Goal: Task Accomplishment & Management: Use online tool/utility

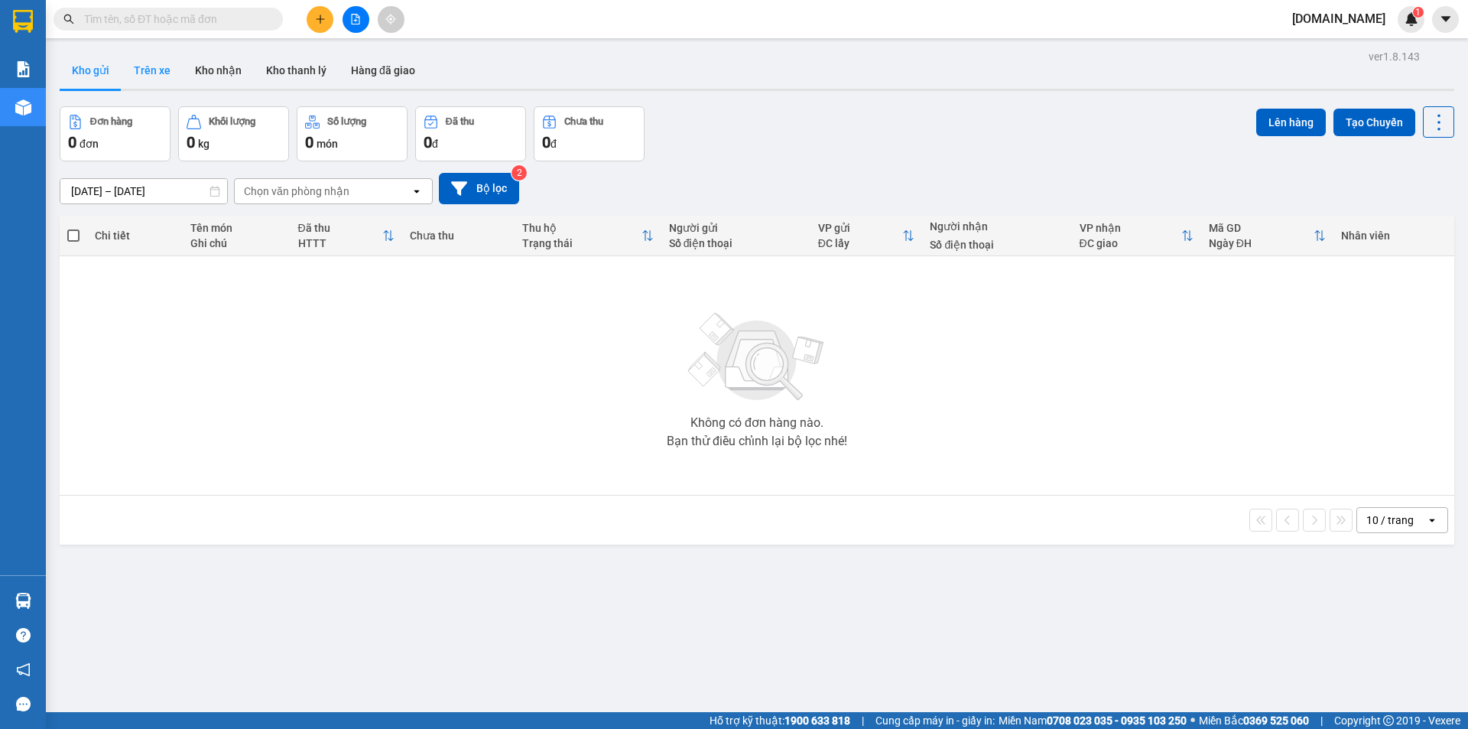
click at [158, 72] on button "Trên xe" at bounding box center [152, 70] width 61 height 37
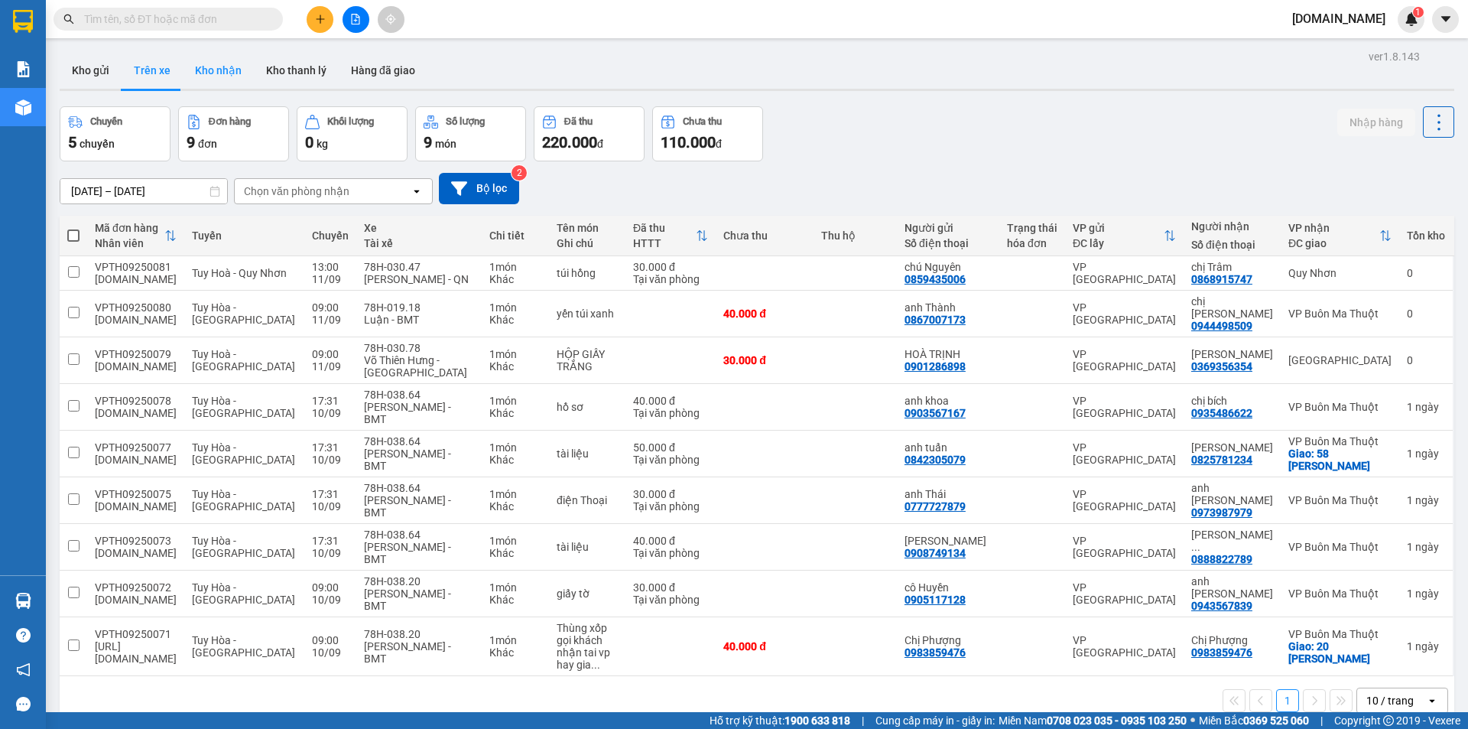
click at [213, 79] on button "Kho nhận" at bounding box center [218, 70] width 71 height 37
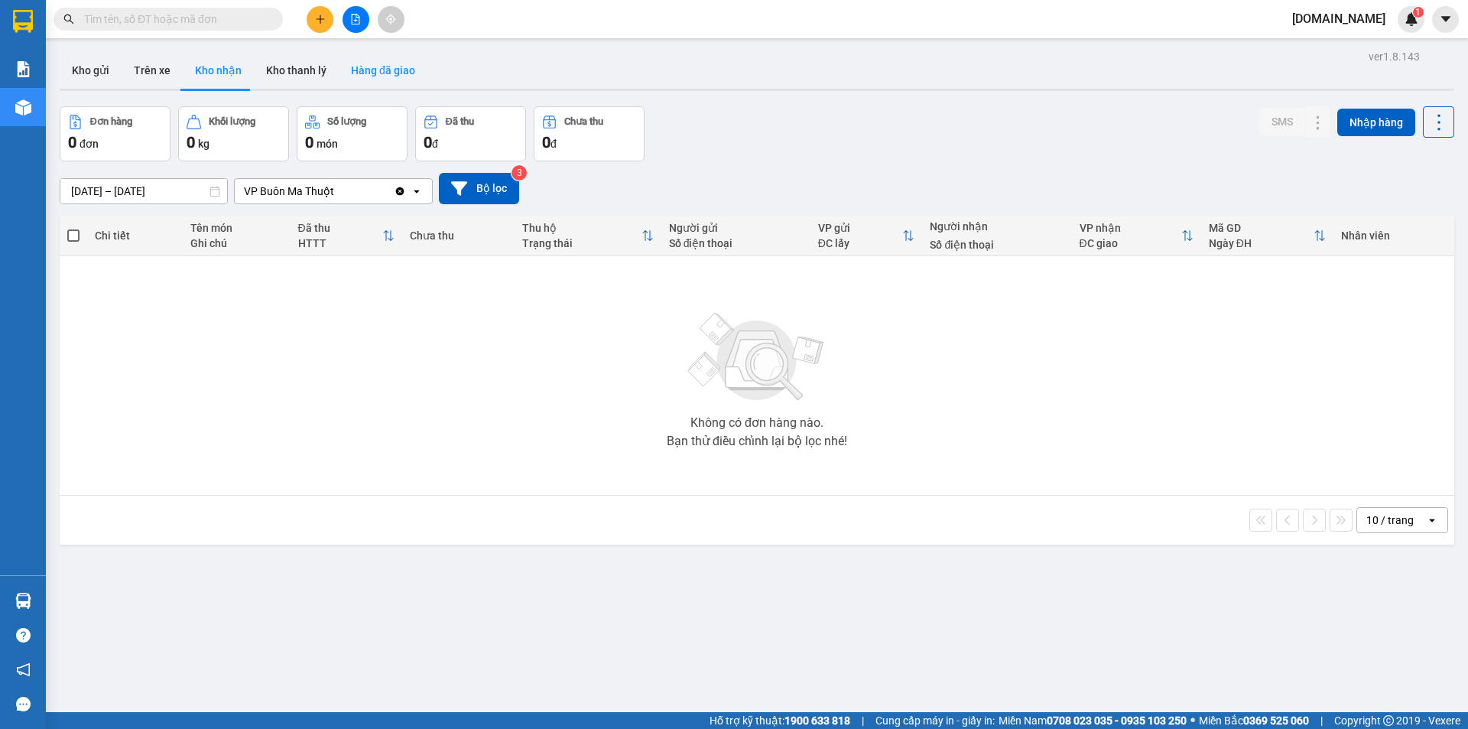
click at [392, 71] on button "Hàng đã giao" at bounding box center [383, 70] width 89 height 37
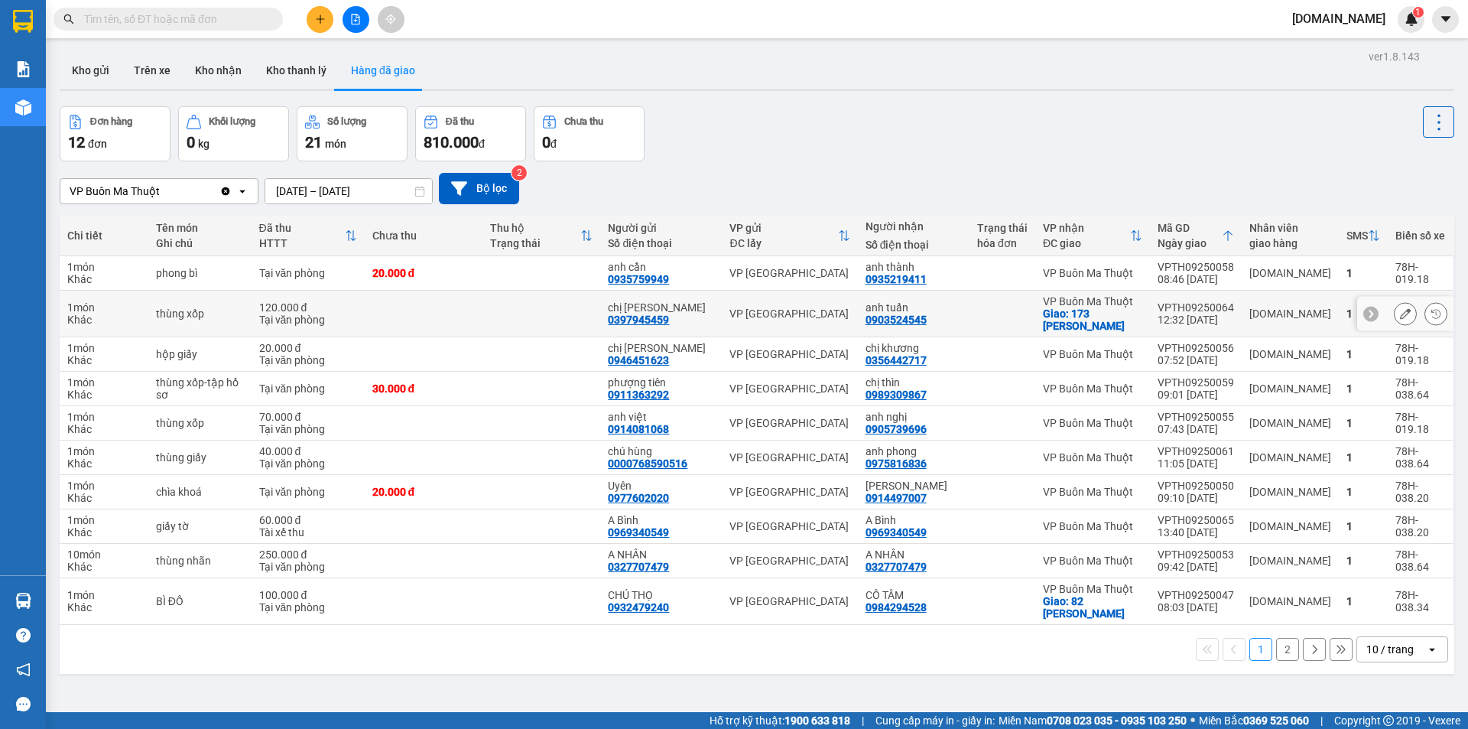
click at [447, 317] on td at bounding box center [424, 314] width 118 height 47
click at [514, 280] on td at bounding box center [542, 273] width 118 height 34
click at [509, 330] on td at bounding box center [542, 314] width 118 height 47
click at [547, 274] on td at bounding box center [542, 273] width 118 height 34
click at [148, 64] on button "Trên xe" at bounding box center [152, 70] width 61 height 37
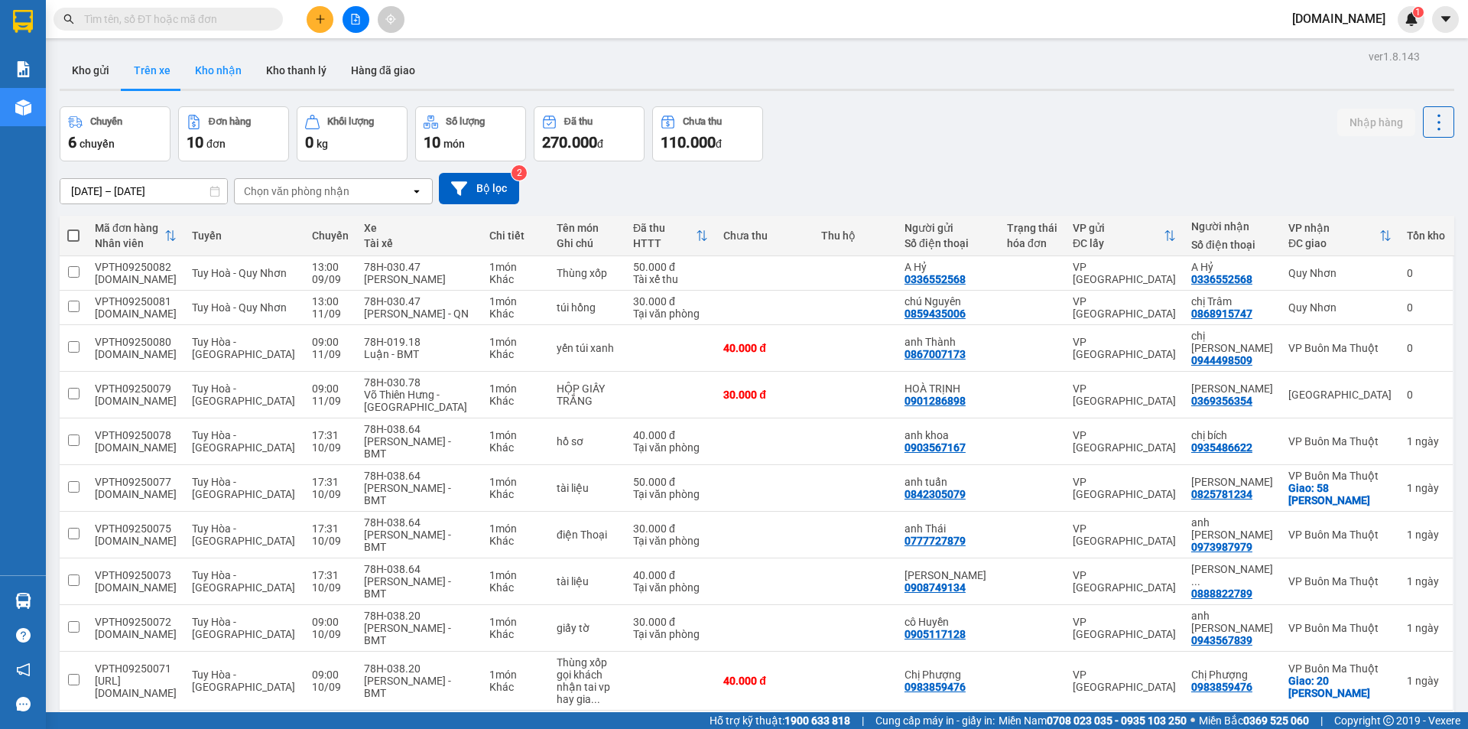
click at [210, 70] on button "Kho nhận" at bounding box center [218, 70] width 71 height 37
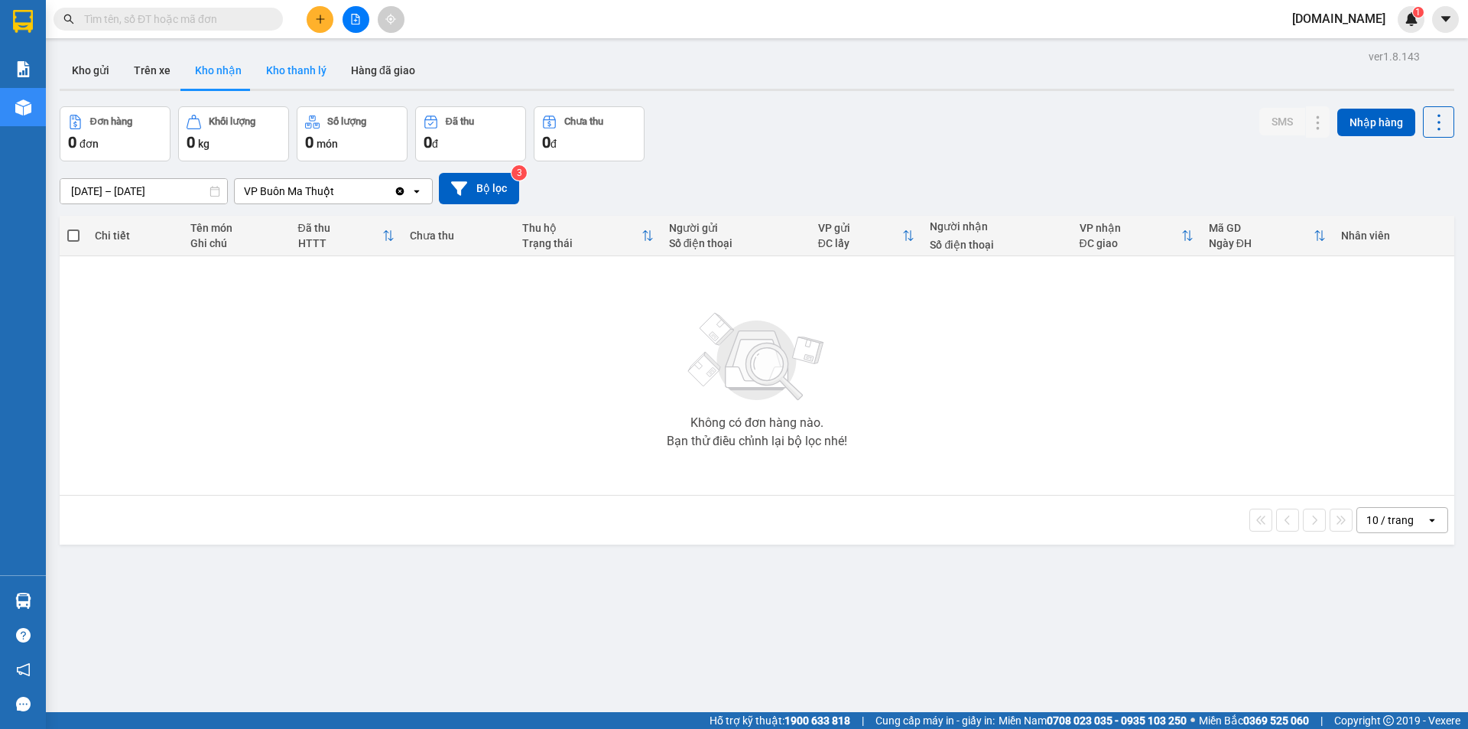
click at [305, 69] on button "Kho thanh lý" at bounding box center [296, 70] width 85 height 37
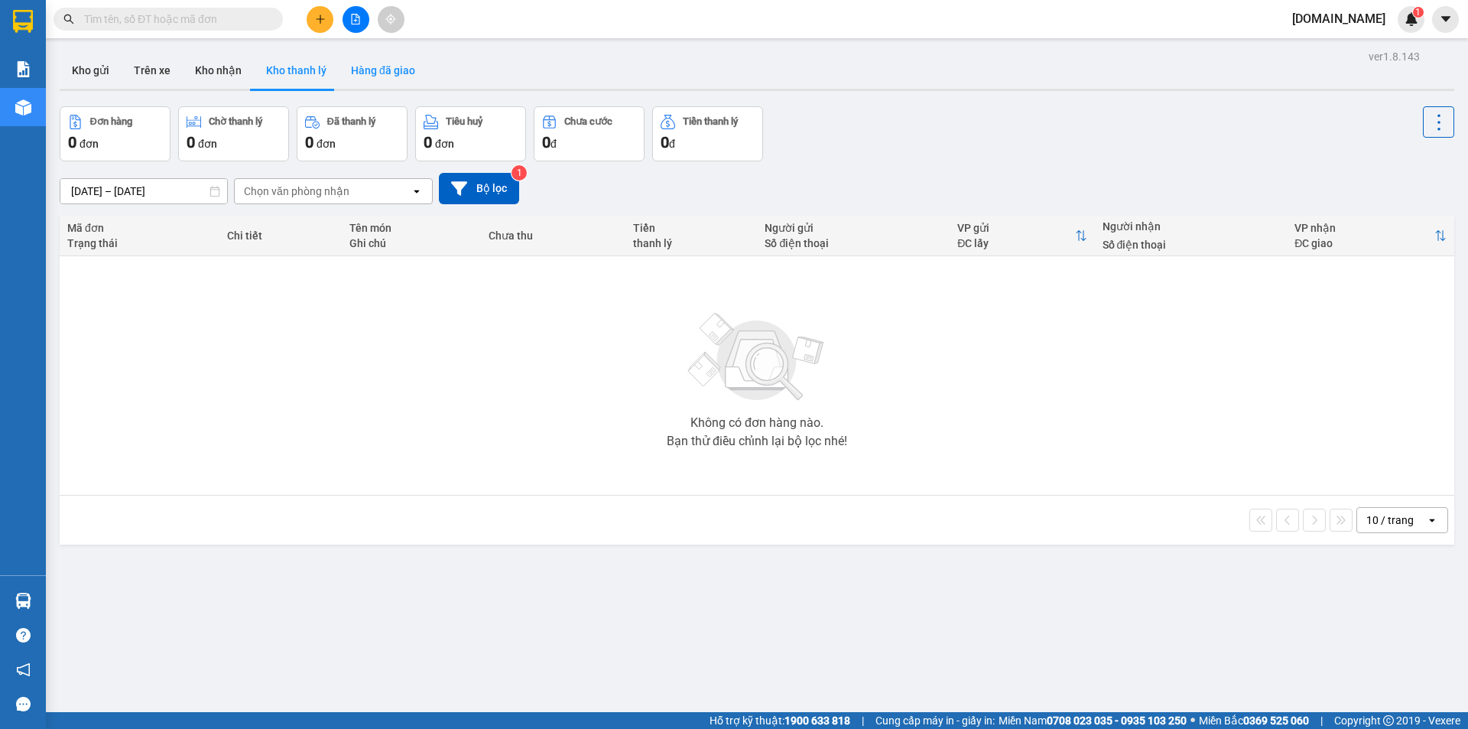
click at [379, 68] on button "Hàng đã giao" at bounding box center [383, 70] width 89 height 37
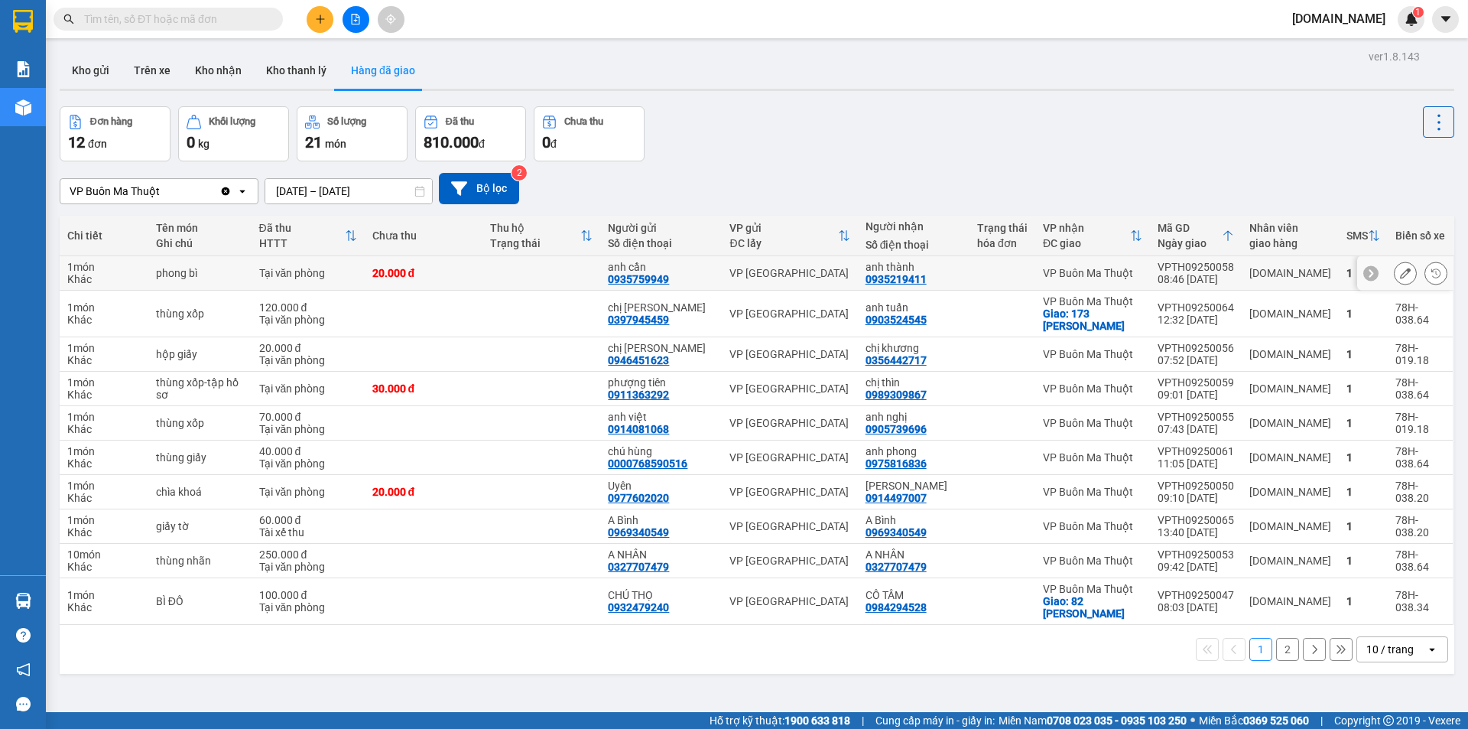
click at [475, 267] on div "20.000 đ" at bounding box center [423, 273] width 102 height 12
click at [1400, 272] on icon at bounding box center [1405, 273] width 11 height 11
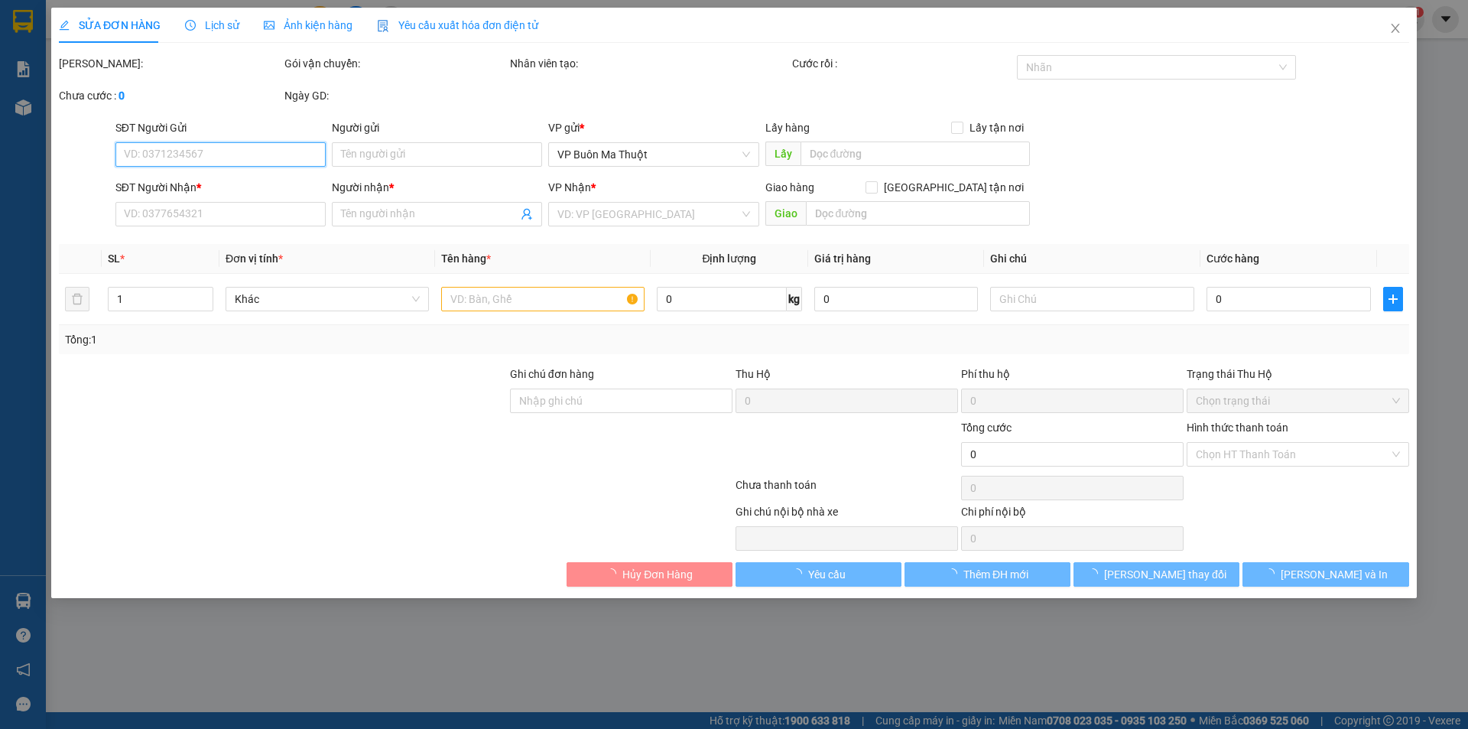
type input "0935759949"
type input "anh cần"
type input "0935219411"
type input "anh thành"
type input "20.000"
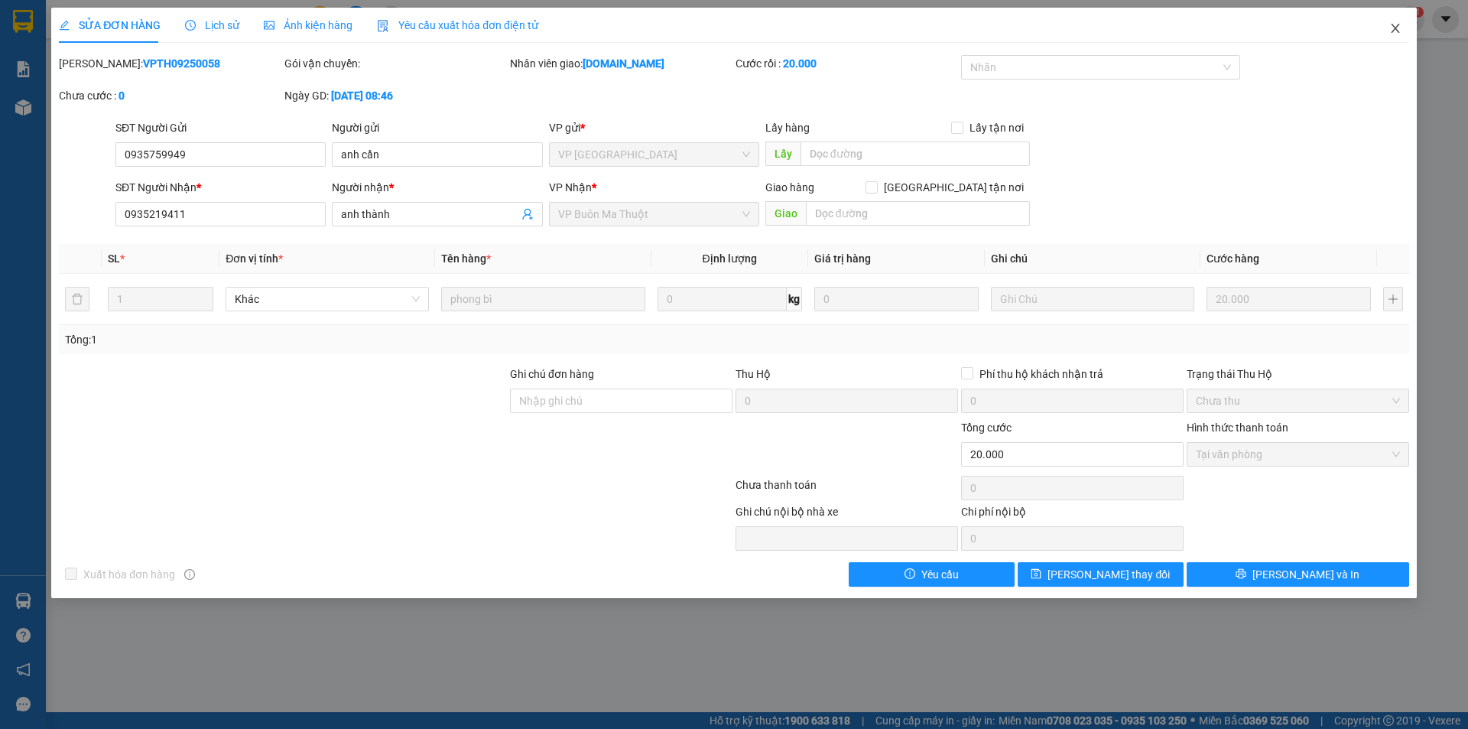
click at [1397, 30] on icon "close" at bounding box center [1395, 28] width 8 height 9
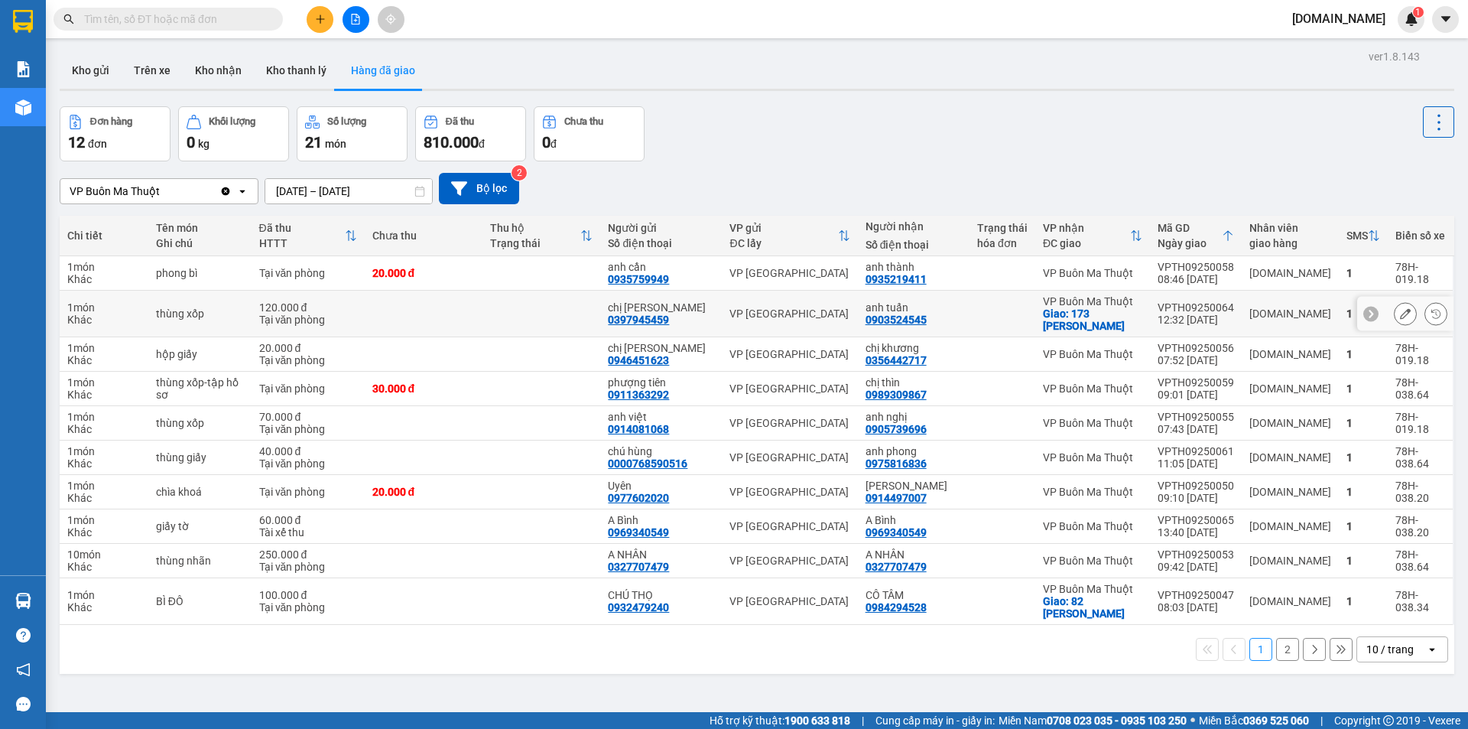
click at [483, 299] on td at bounding box center [424, 314] width 118 height 47
click at [1400, 315] on icon at bounding box center [1405, 313] width 11 height 11
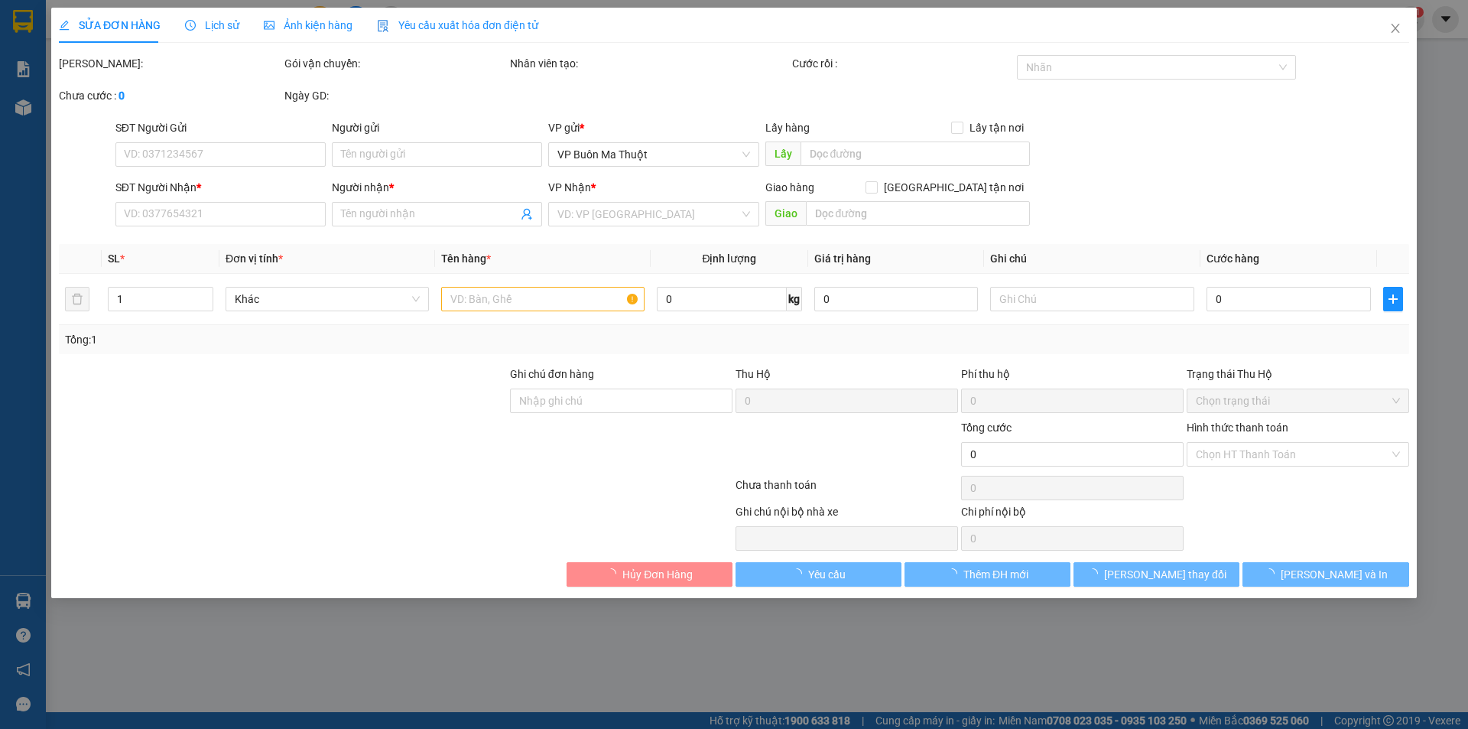
type input "0397945459"
type input "chị [PERSON_NAME]"
type input "0903524545"
type input "anh tuấn"
checkbox input "true"
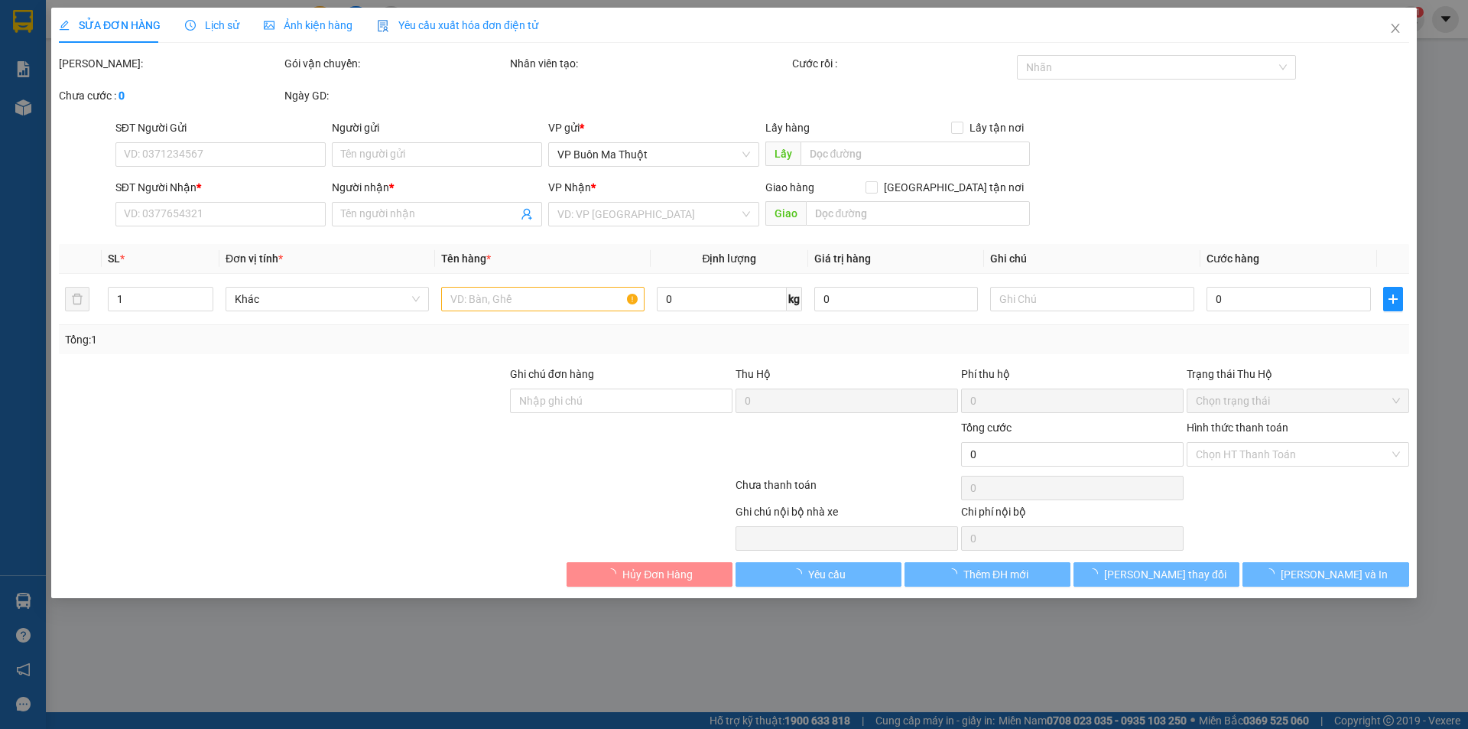
type input "173 [PERSON_NAME]"
type input "120.000"
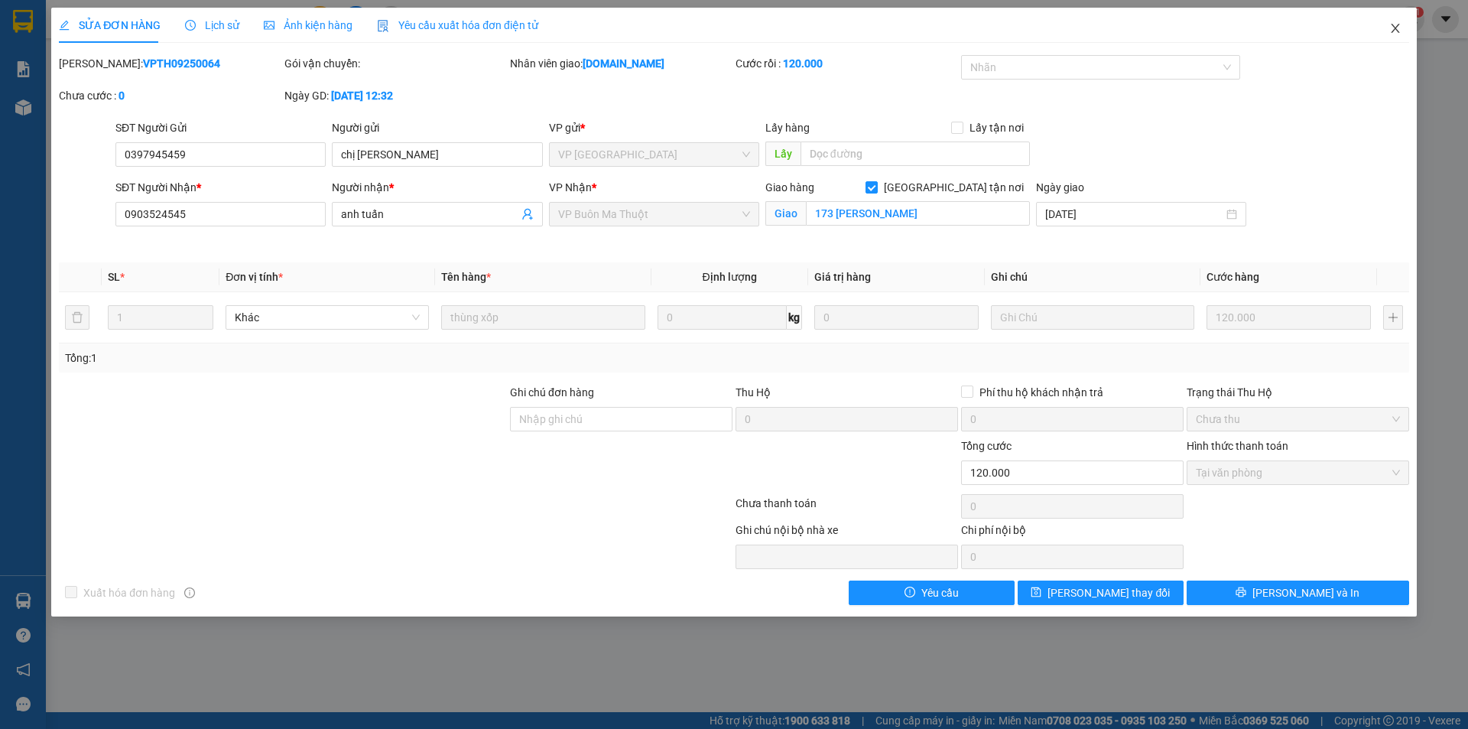
click at [1397, 26] on icon "close" at bounding box center [1396, 28] width 12 height 12
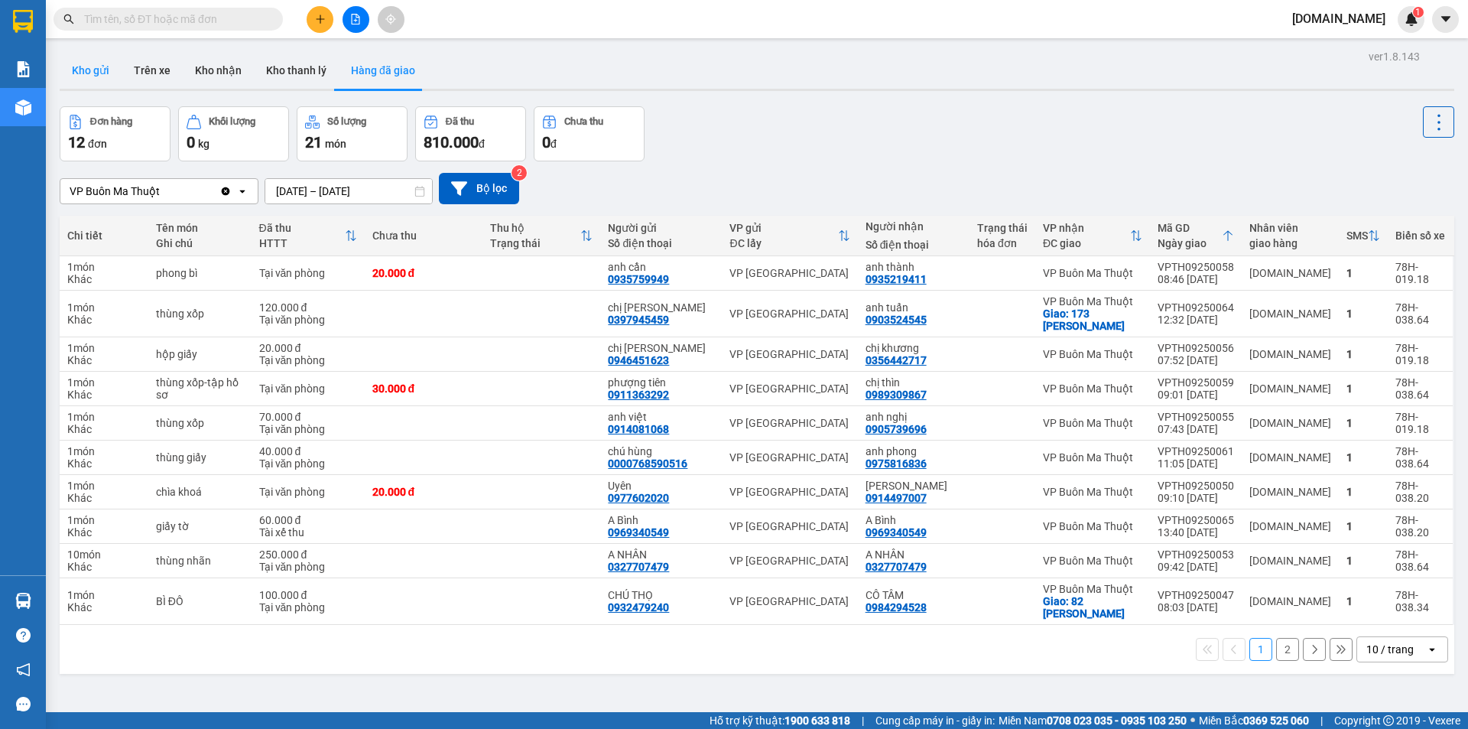
click at [89, 76] on button "Kho gửi" at bounding box center [91, 70] width 62 height 37
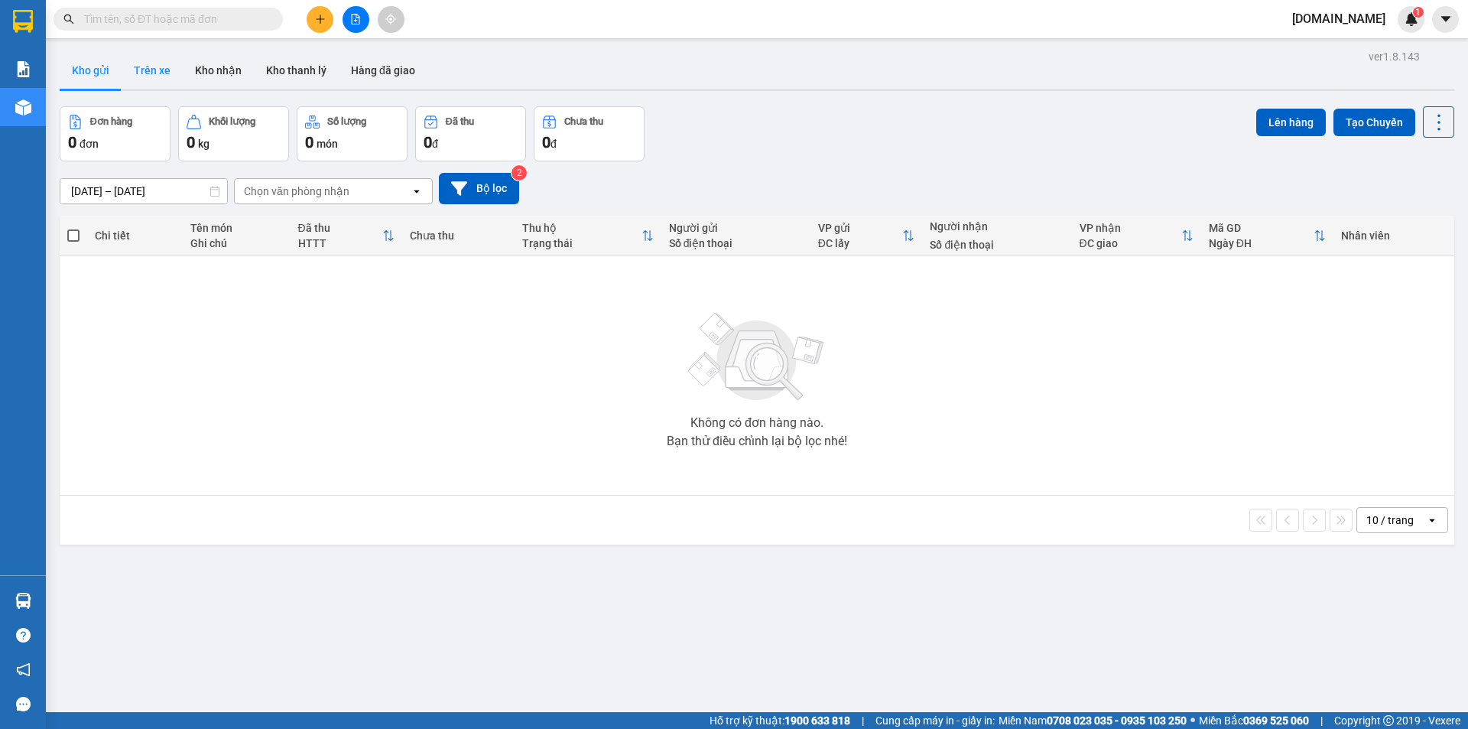
click at [158, 70] on button "Trên xe" at bounding box center [152, 70] width 61 height 37
